Goal: Transaction & Acquisition: Subscribe to service/newsletter

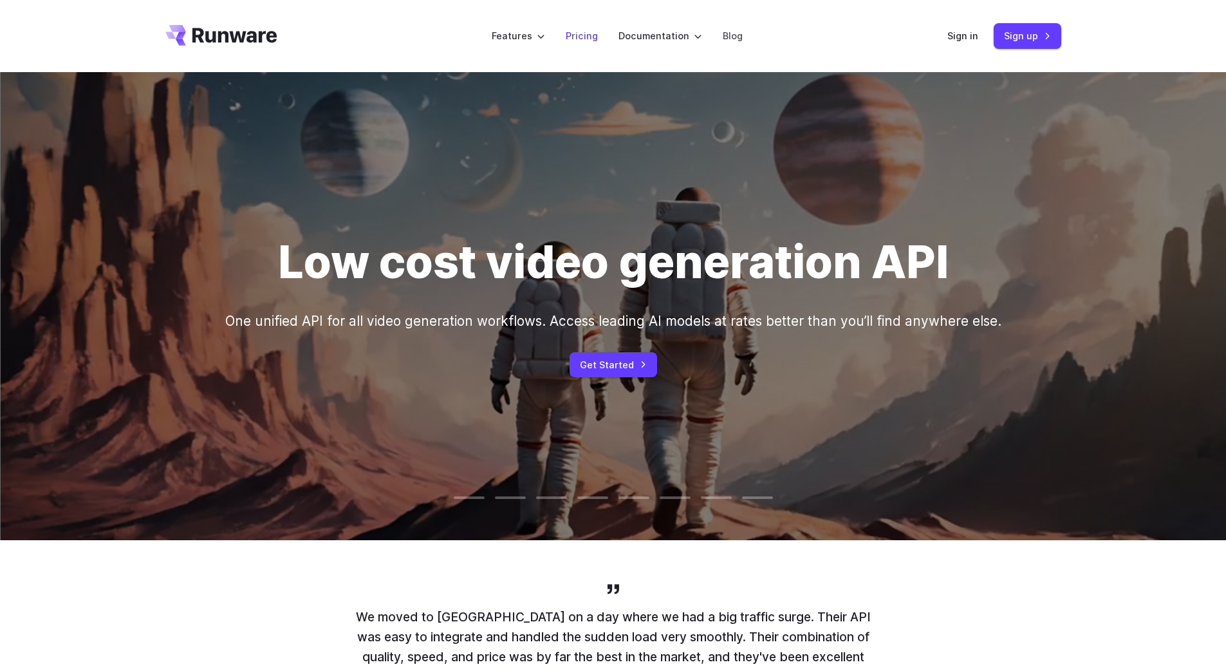
click at [576, 39] on link "Pricing" at bounding box center [582, 35] width 32 height 15
click at [588, 42] on link "Pricing" at bounding box center [582, 35] width 32 height 15
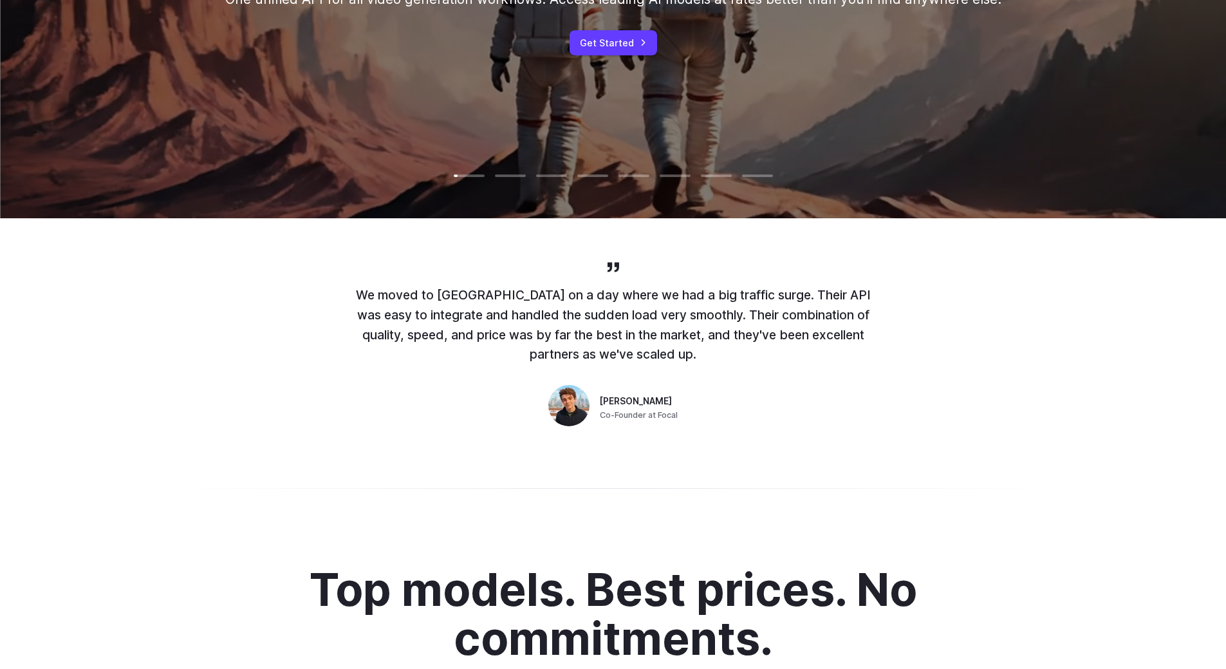
scroll to position [399, 0]
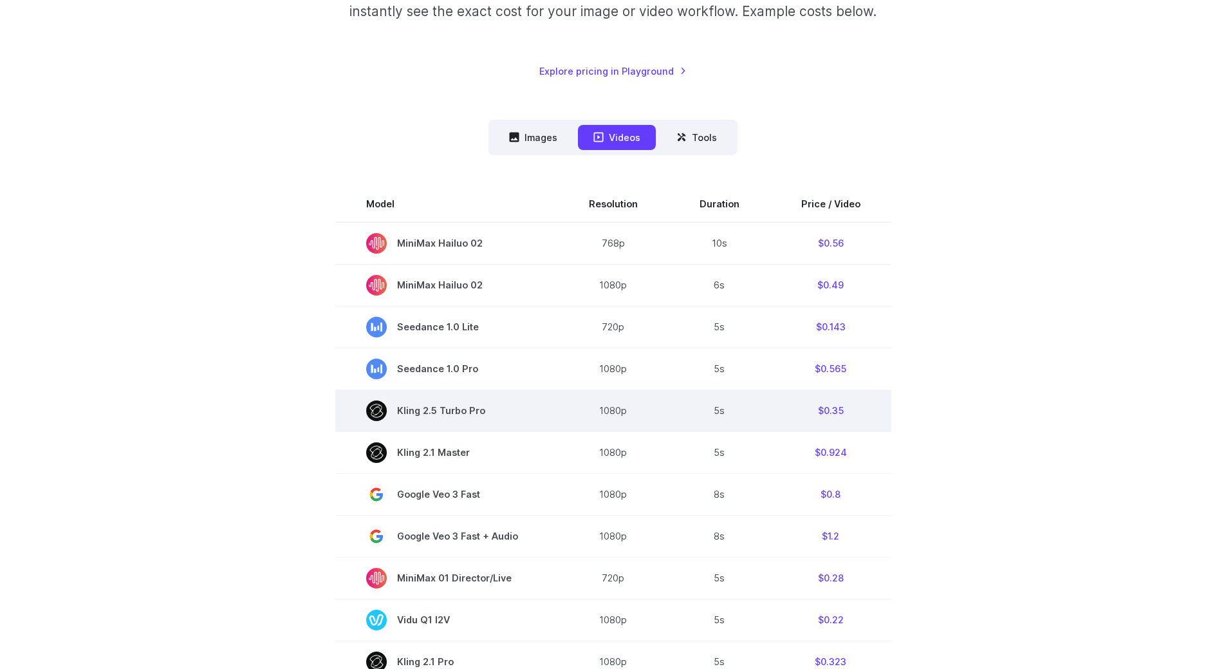
scroll to position [257, 0]
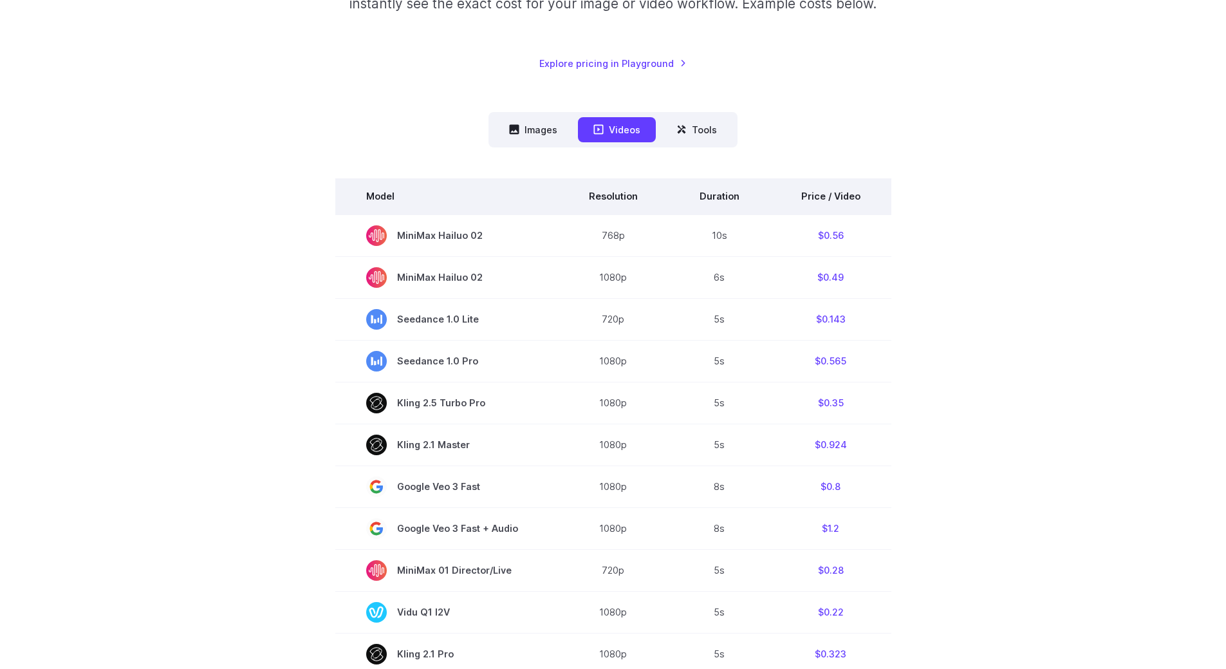
click at [833, 196] on th "Price / Video" at bounding box center [830, 196] width 121 height 36
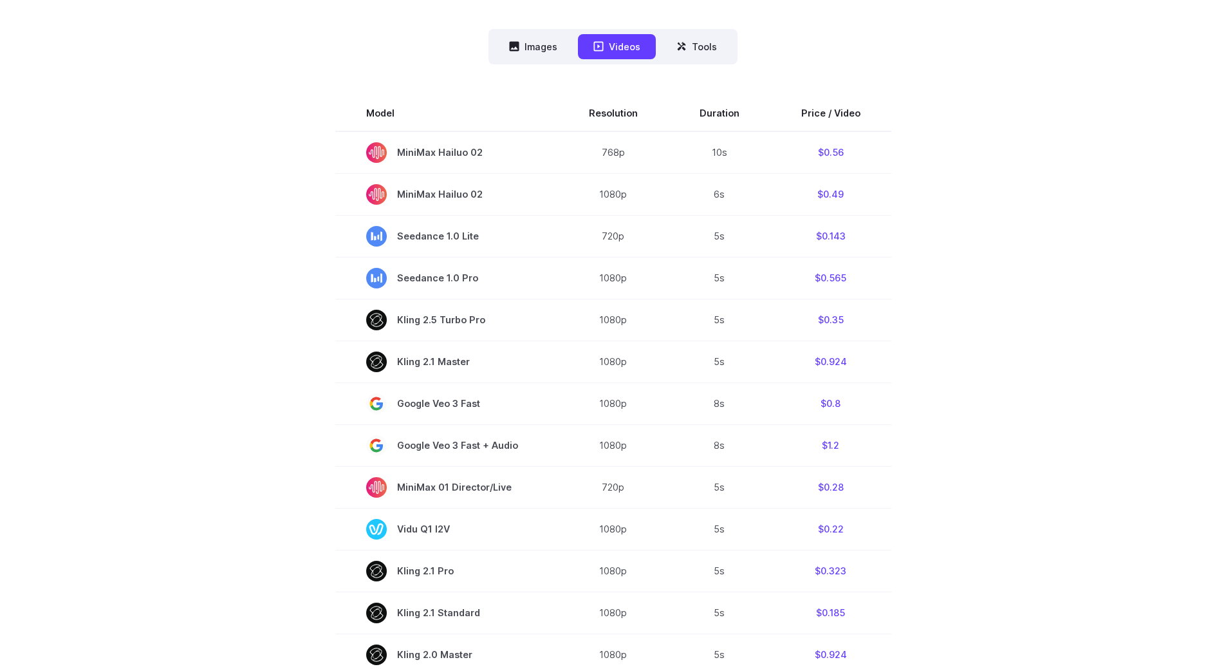
scroll to position [347, 0]
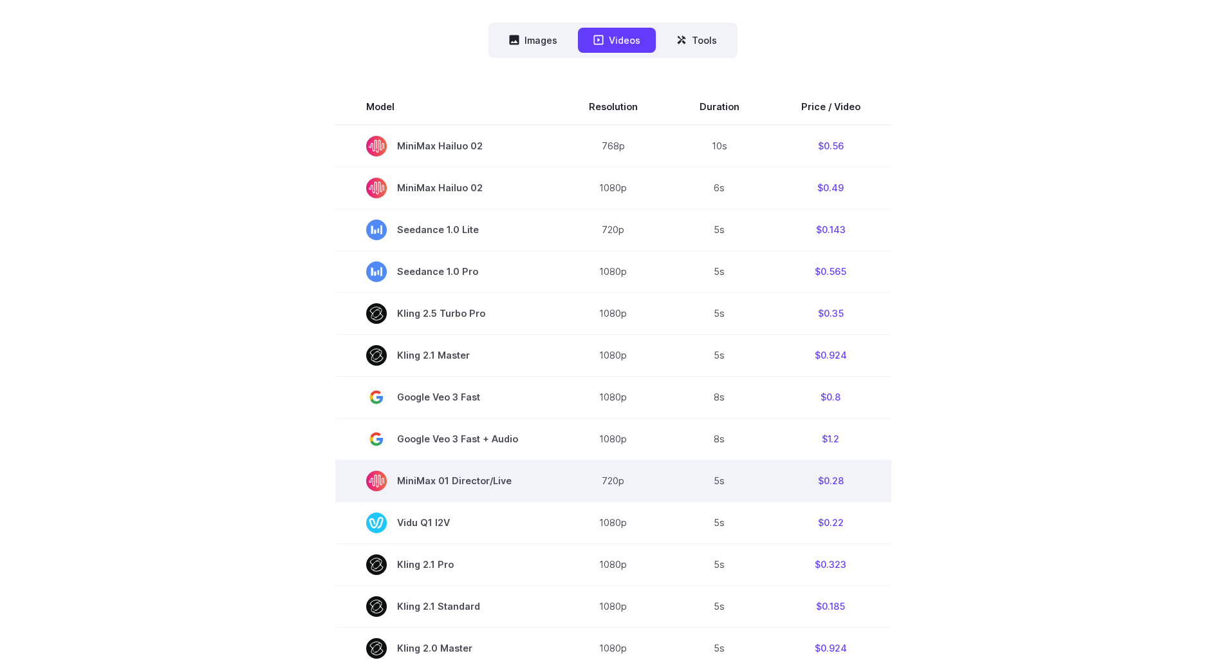
drag, startPoint x: 403, startPoint y: 478, endPoint x: 519, endPoint y: 477, distance: 116.5
click at [519, 477] on span "MiniMax 01 Director/Live" at bounding box center [446, 480] width 161 height 21
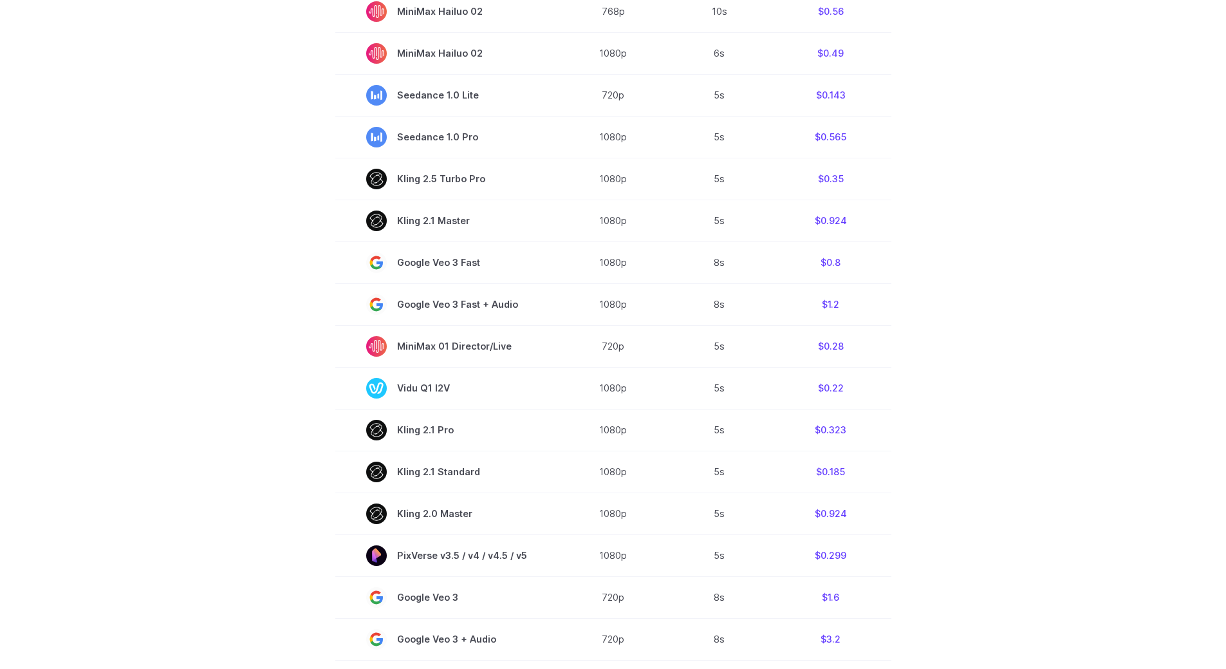
scroll to position [485, 0]
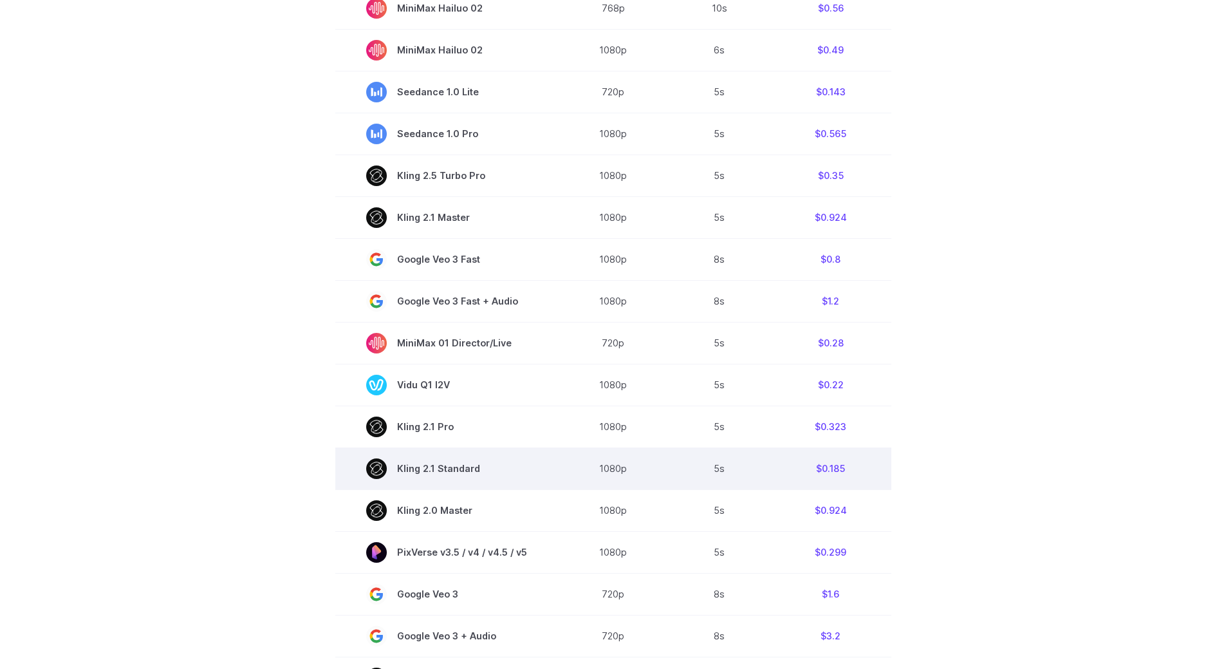
drag, startPoint x: 401, startPoint y: 466, endPoint x: 478, endPoint y: 469, distance: 77.3
click at [478, 469] on span "Kling 2.1 Standard" at bounding box center [446, 468] width 161 height 21
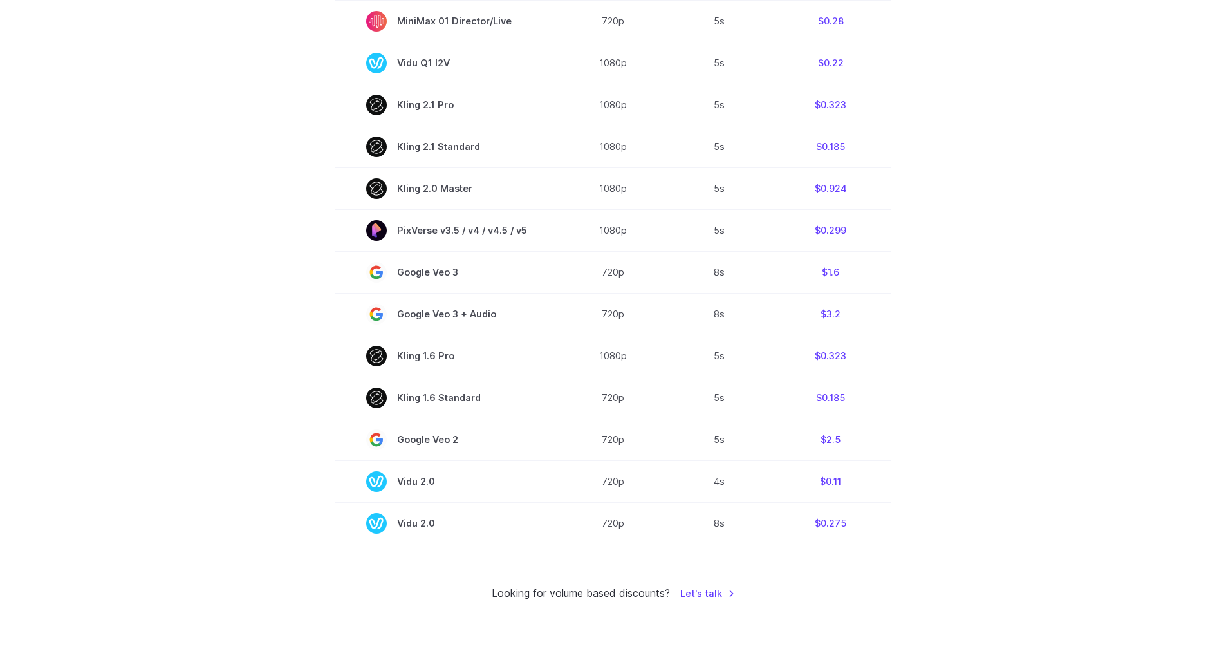
scroll to position [742, 0]
